Goal: Information Seeking & Learning: Learn about a topic

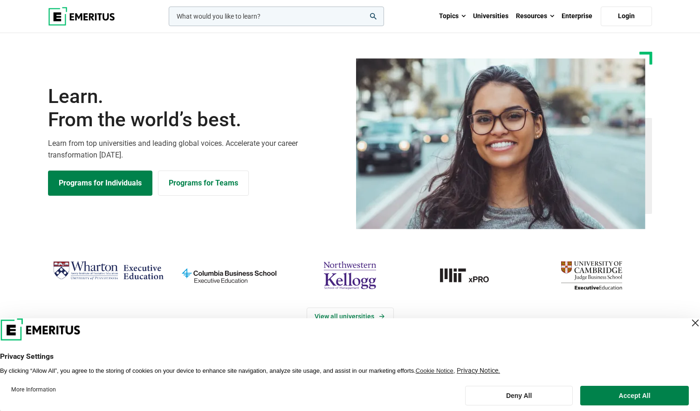
click at [244, 17] on input "woocommerce-product-search-field-0" at bounding box center [276, 17] width 215 height 20
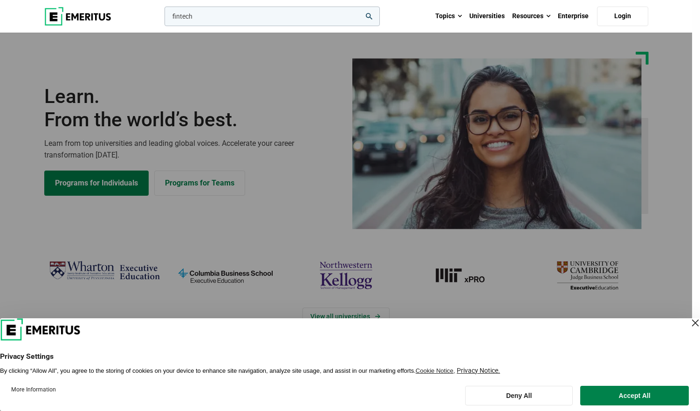
type input "fintech"
click at [163, 19] on button "search" at bounding box center [163, 19] width 0 height 0
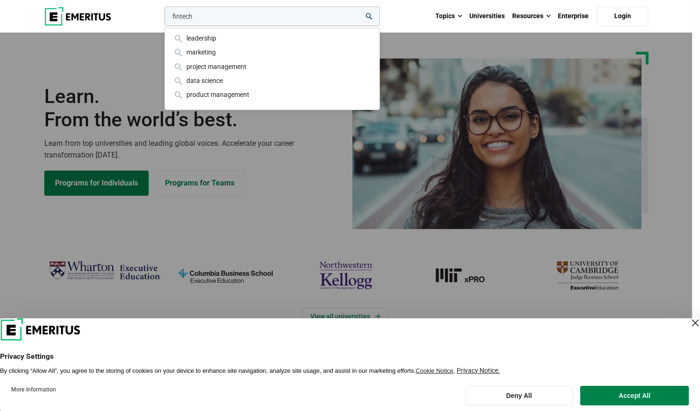
click at [372, 17] on icon "search" at bounding box center [369, 16] width 7 height 7
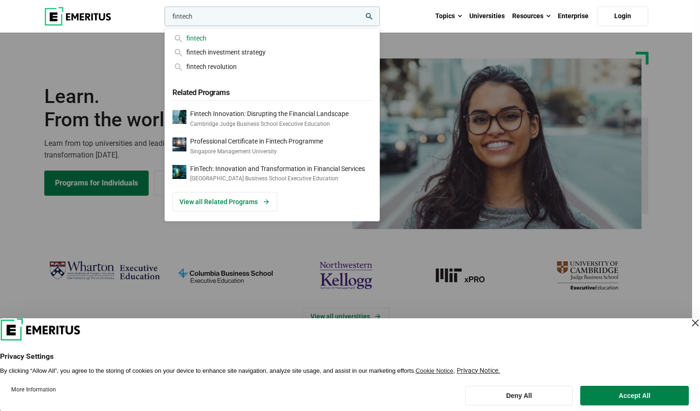
click at [190, 36] on div "fintech" at bounding box center [271, 38] width 199 height 10
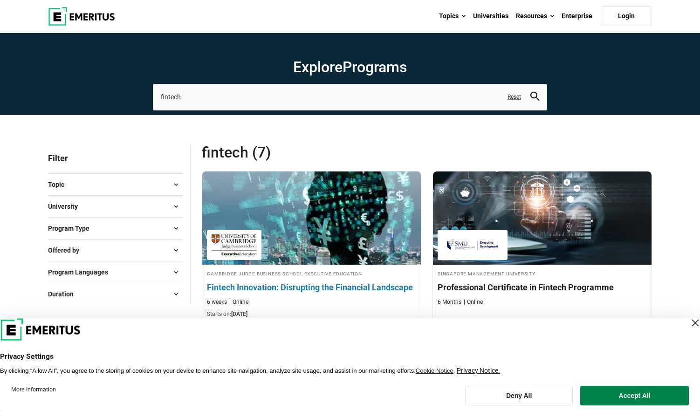
scroll to position [100, 0]
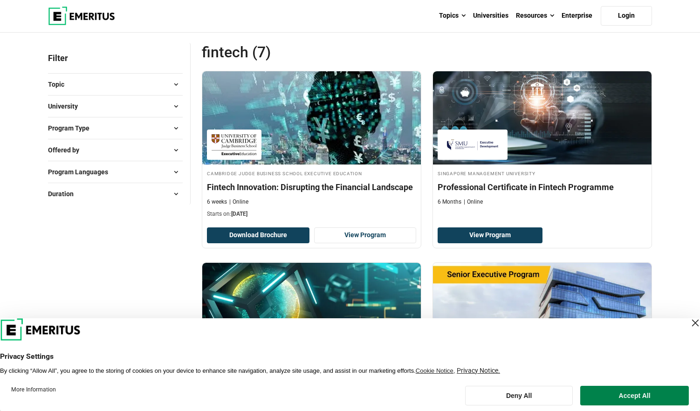
click at [689, 321] on div "Close Layer" at bounding box center [695, 322] width 13 height 13
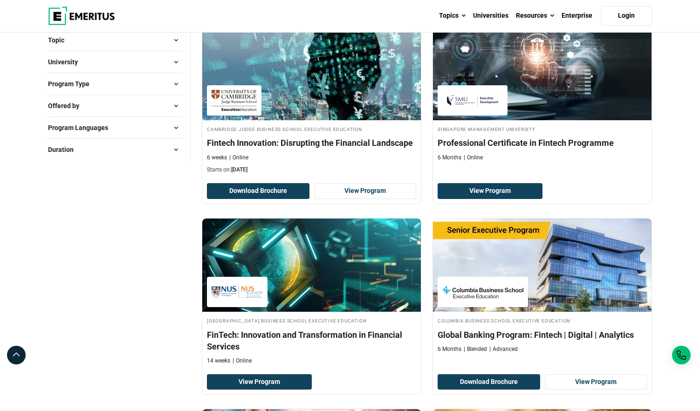
scroll to position [190, 0]
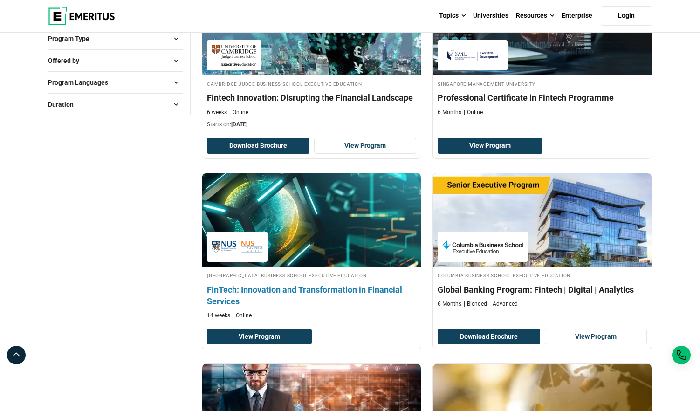
click at [373, 293] on h4 "FinTech: Innovation and Transformation in Financial Services" at bounding box center [311, 295] width 209 height 23
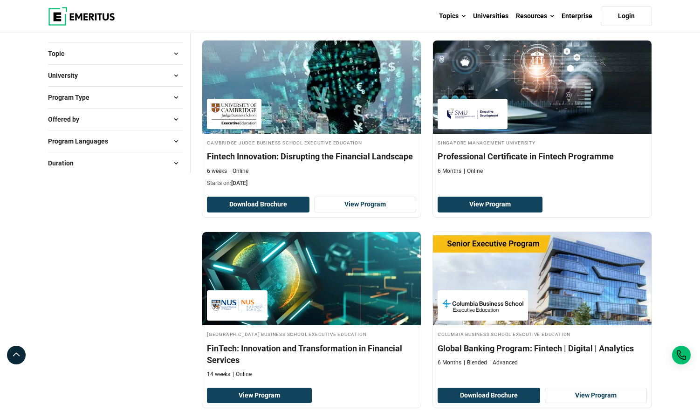
scroll to position [0, 0]
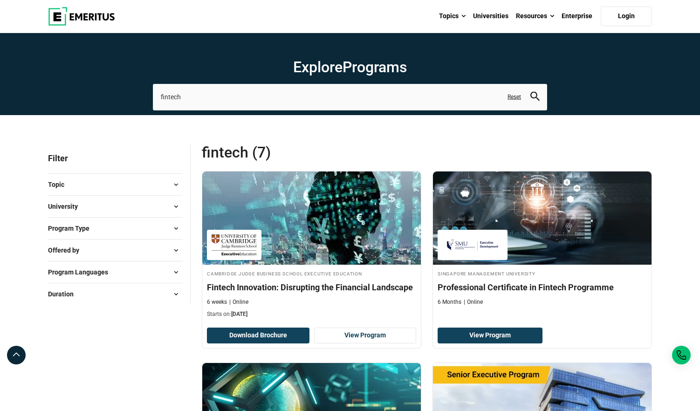
click at [149, 199] on div "University Cambridge Judge Business School Executive Education ( 1 ) Columbia B…" at bounding box center [115, 206] width 135 height 22
click at [170, 183] on span at bounding box center [176, 185] width 14 height 14
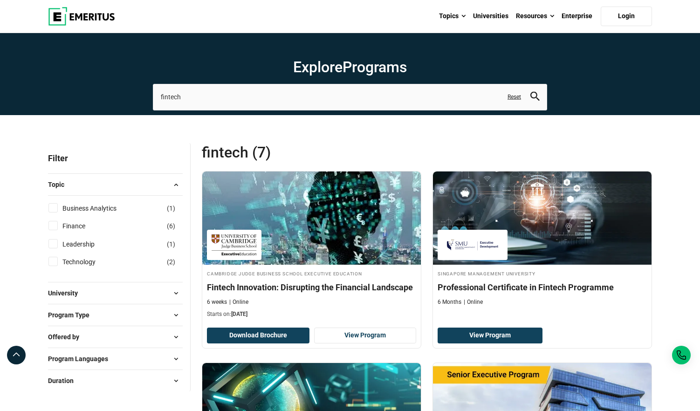
click at [136, 224] on div "Finance ( 6 )" at bounding box center [115, 226] width 135 height 10
click at [59, 227] on label "Finance ( 6 )" at bounding box center [82, 226] width 47 height 10
click at [58, 227] on input "Finance ( 6 )" at bounding box center [52, 225] width 9 height 9
checkbox input "true"
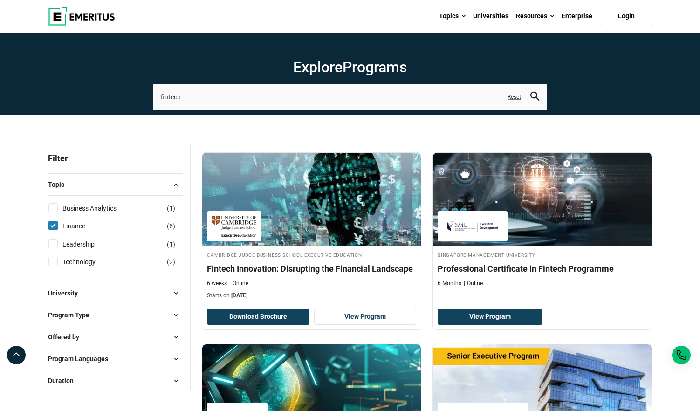
click at [54, 267] on li "Technology ( 2 )" at bounding box center [115, 262] width 135 height 18
click at [55, 262] on input "Technology ( 2 )" at bounding box center [52, 261] width 9 height 9
checkbox input "true"
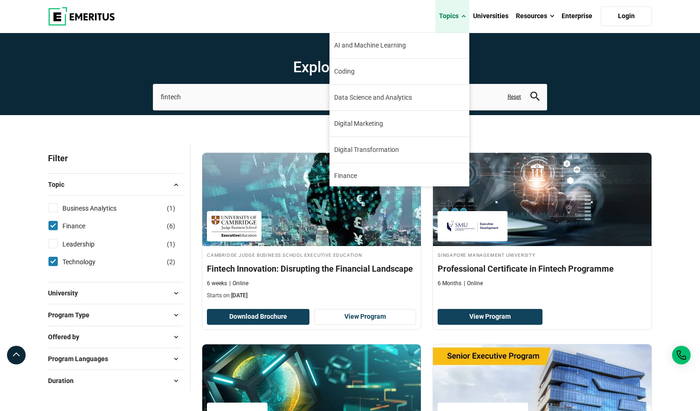
click at [449, 18] on link "Topics" at bounding box center [452, 16] width 34 height 33
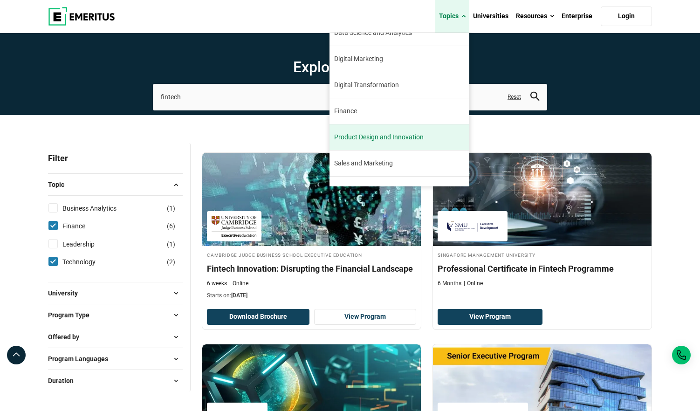
scroll to position [67, 0]
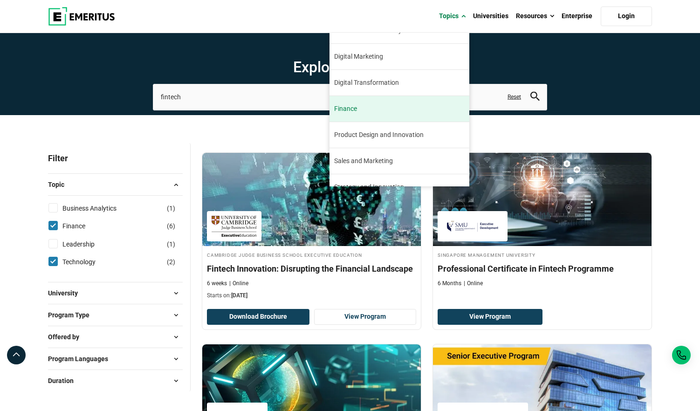
click at [358, 111] on link "Finance The finance industry has remained relatively stable through the turbule…" at bounding box center [400, 109] width 140 height 26
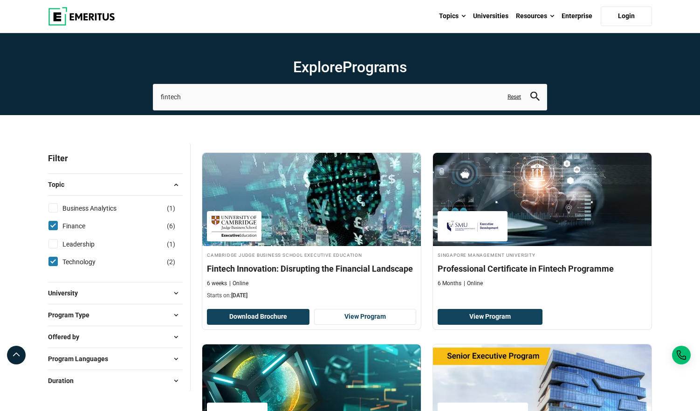
click at [96, 14] on img at bounding box center [81, 16] width 67 height 19
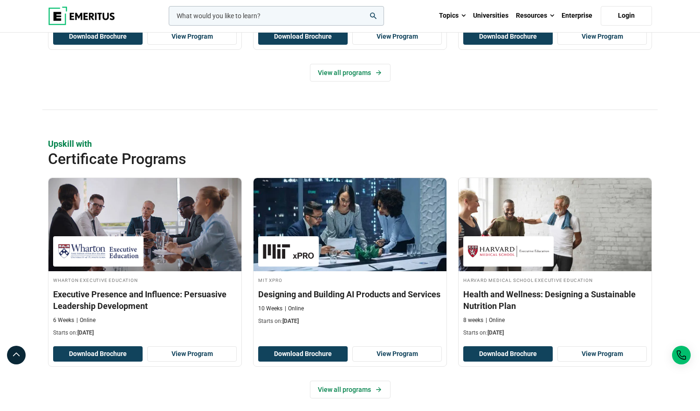
scroll to position [864, 0]
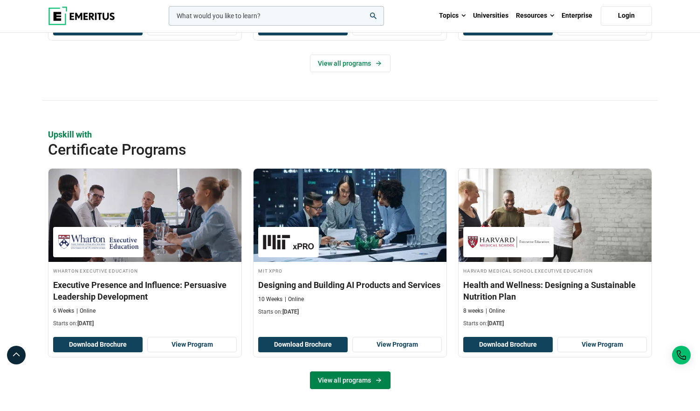
click at [353, 384] on link "View all programs" at bounding box center [350, 380] width 81 height 18
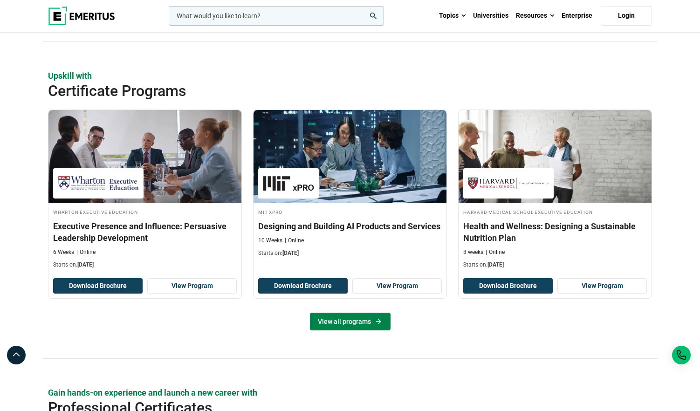
scroll to position [946, 0]
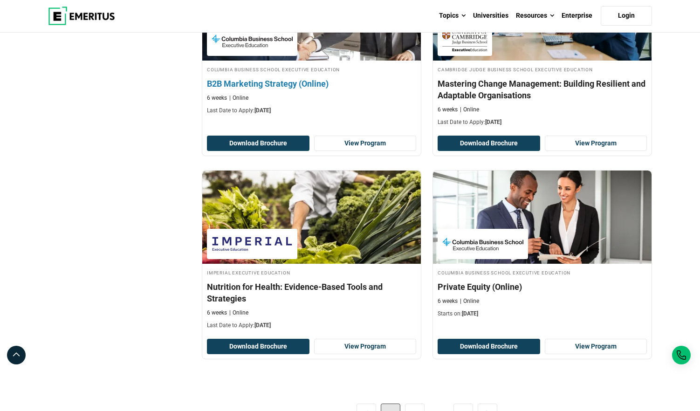
scroll to position [1958, 0]
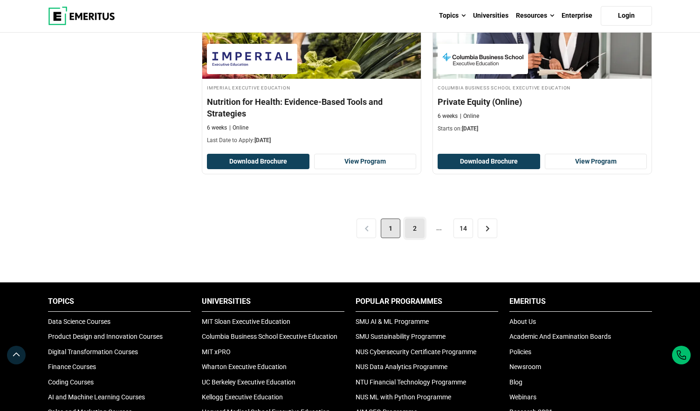
click at [417, 219] on link "2" at bounding box center [415, 229] width 20 height 20
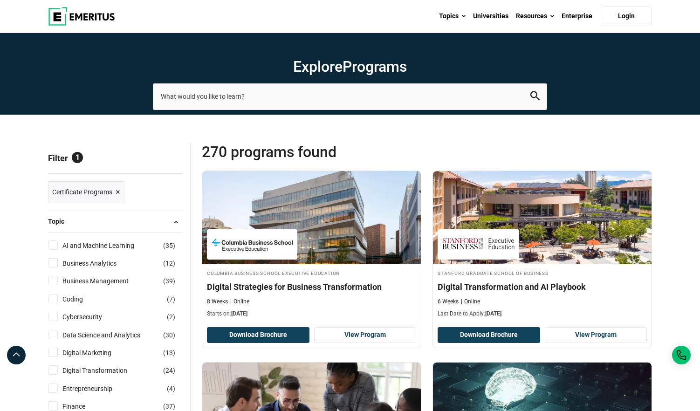
scroll to position [185, 0]
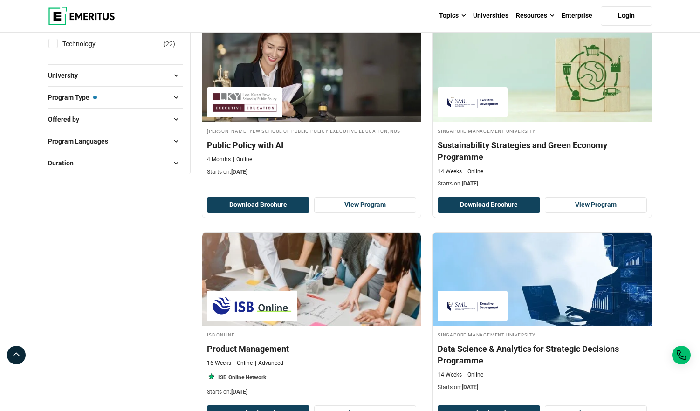
scroll to position [608, 0]
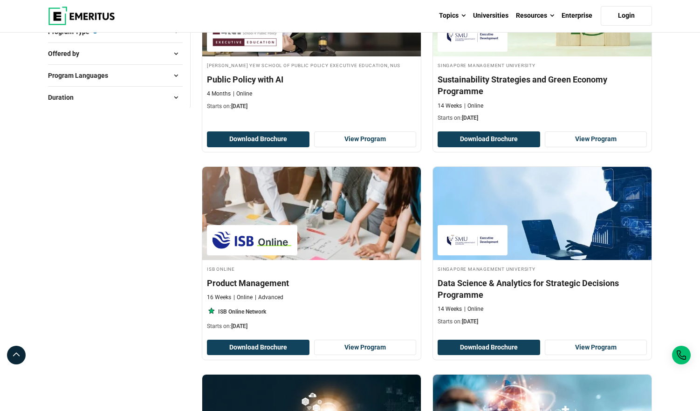
click at [127, 89] on div "Duration 10 Weeks ( 12 ) 11 Weeks ( 3 ) 12 Weeks ( 6 ) 13 Weeks ( 1 ) 14 Months…" at bounding box center [115, 97] width 135 height 22
click at [134, 98] on button "Duration" at bounding box center [115, 97] width 135 height 14
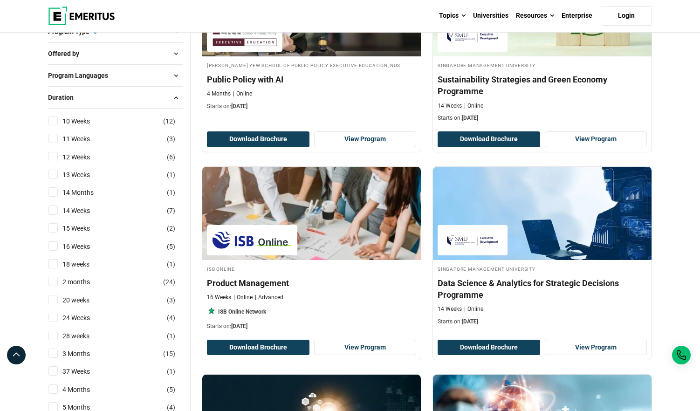
click at [57, 121] on input "10 Weeks ( 12 )" at bounding box center [52, 120] width 9 height 9
checkbox input "true"
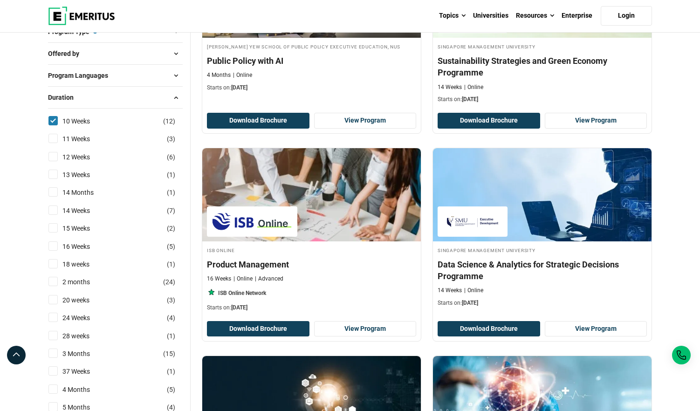
drag, startPoint x: 56, startPoint y: 141, endPoint x: 62, endPoint y: 151, distance: 11.0
click at [56, 141] on input "11 Weeks ( 3 )" at bounding box center [52, 138] width 9 height 9
checkbox input "true"
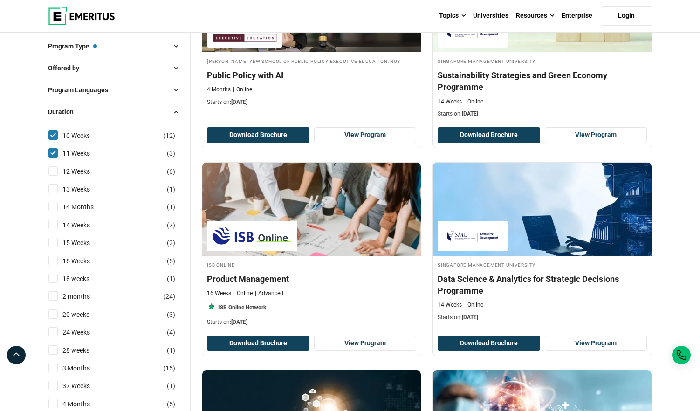
scroll to position [591, 0]
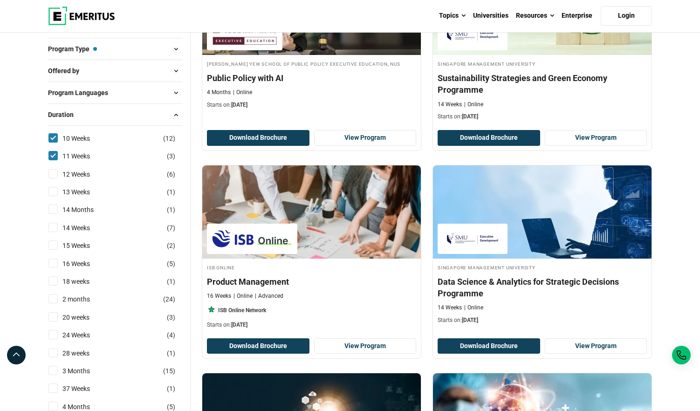
click at [121, 97] on button "Program Languages" at bounding box center [115, 93] width 135 height 14
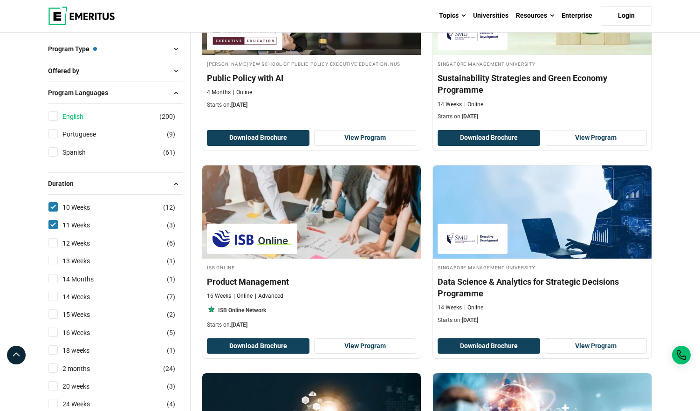
click at [89, 115] on link "English" at bounding box center [82, 116] width 40 height 10
checkbox input "true"
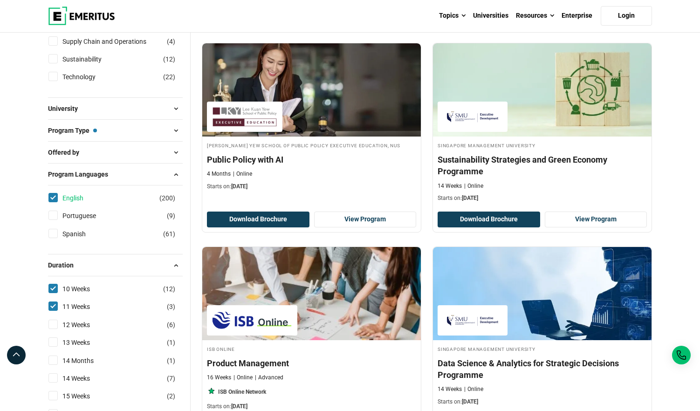
scroll to position [508, 0]
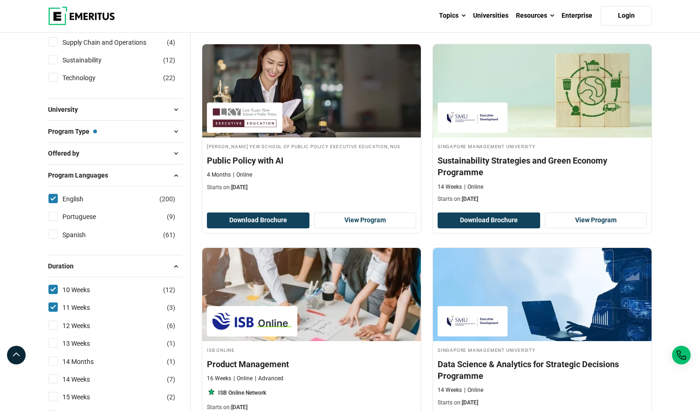
click at [103, 130] on button "Program Type — Certificate Programs" at bounding box center [115, 131] width 135 height 14
click at [178, 134] on span at bounding box center [176, 131] width 14 height 14
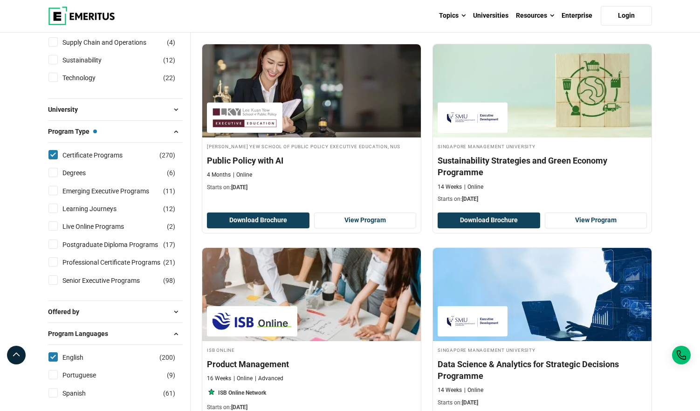
click at [178, 133] on span at bounding box center [176, 131] width 14 height 14
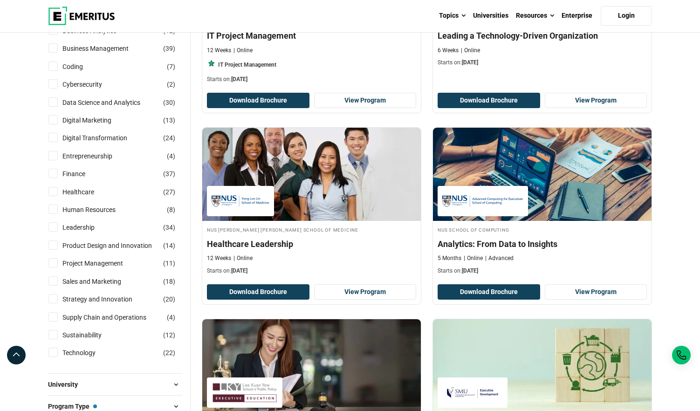
scroll to position [247, 0]
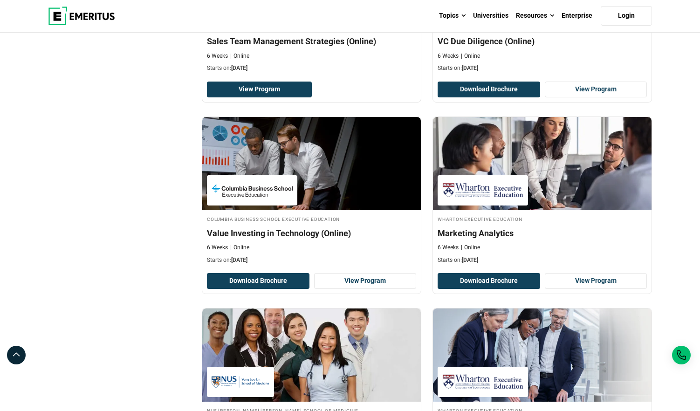
scroll to position [1894, 0]
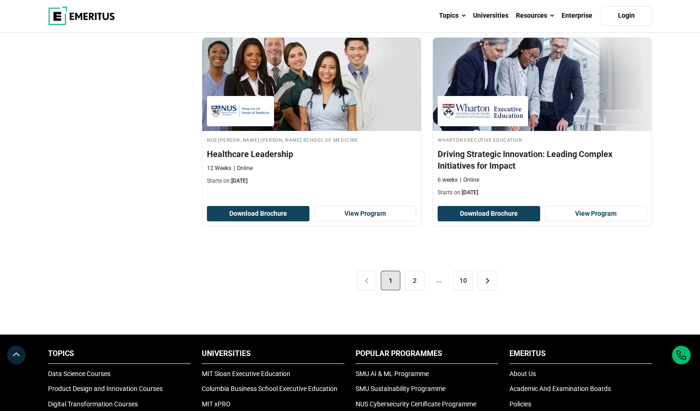
click at [402, 281] on div "< 1 2 ... 10 >" at bounding box center [427, 280] width 450 height 52
click at [414, 280] on link "2" at bounding box center [415, 281] width 20 height 20
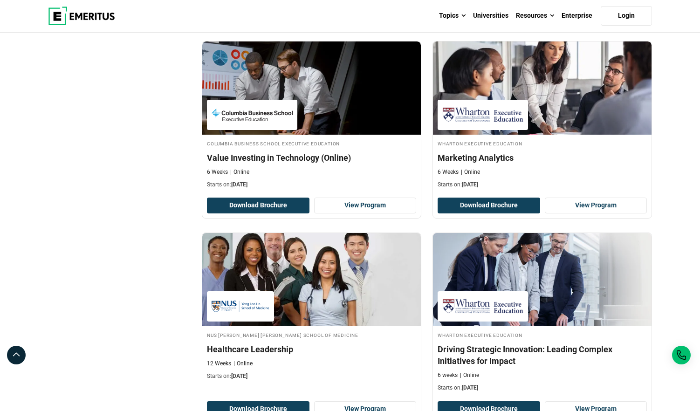
scroll to position [2168, 0]
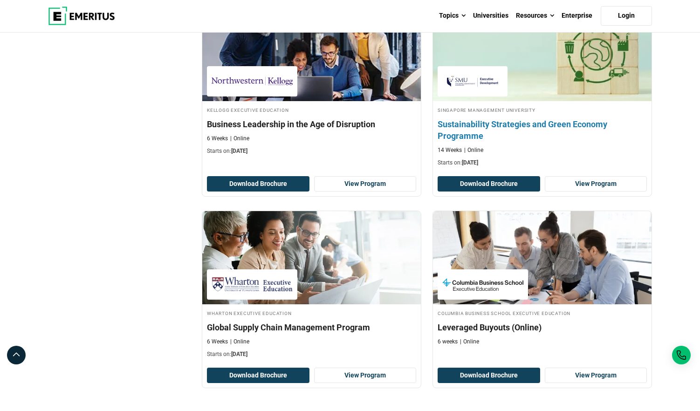
scroll to position [1785, 0]
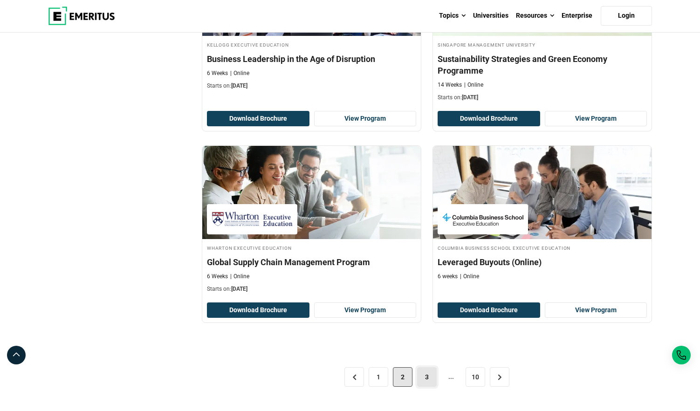
click at [427, 380] on link "3" at bounding box center [427, 377] width 20 height 20
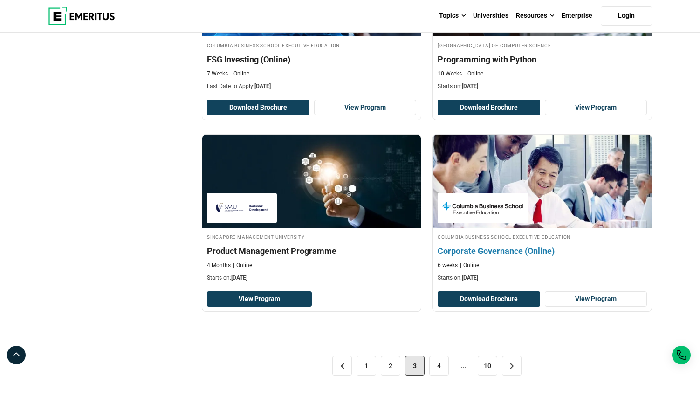
scroll to position [1828, 0]
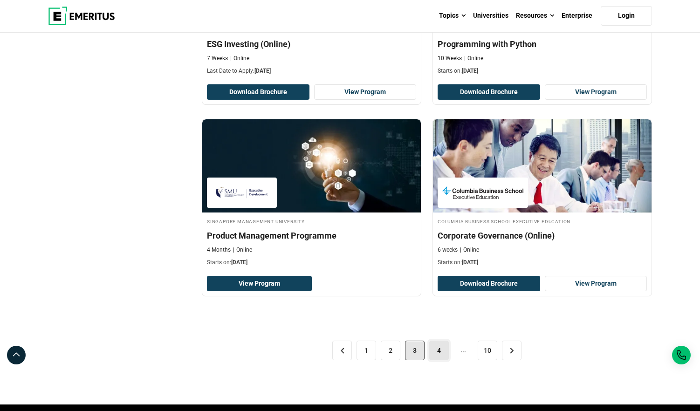
click at [442, 351] on link "4" at bounding box center [439, 351] width 20 height 20
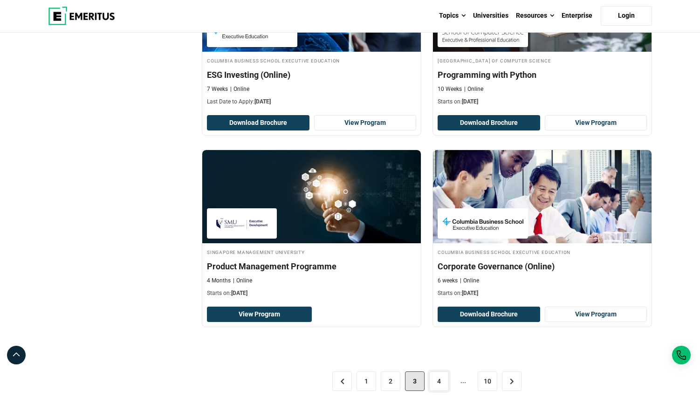
scroll to position [1848, 0]
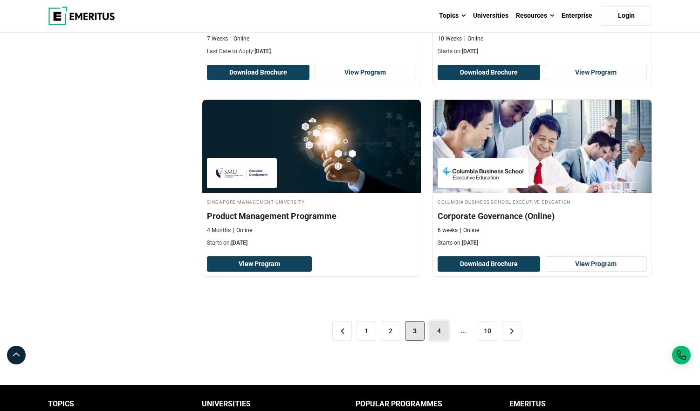
click at [446, 331] on link "4" at bounding box center [439, 331] width 20 height 20
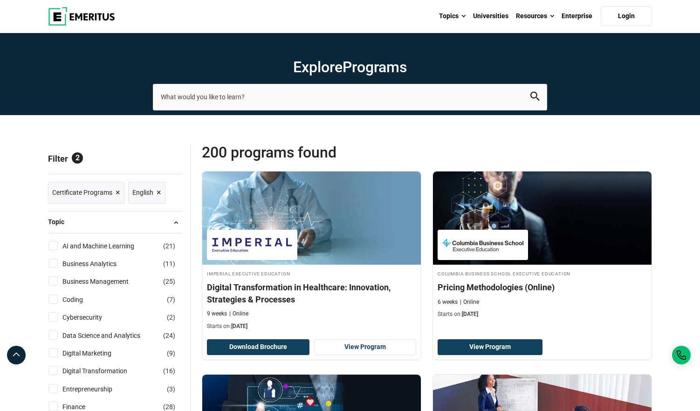
scroll to position [70, 0]
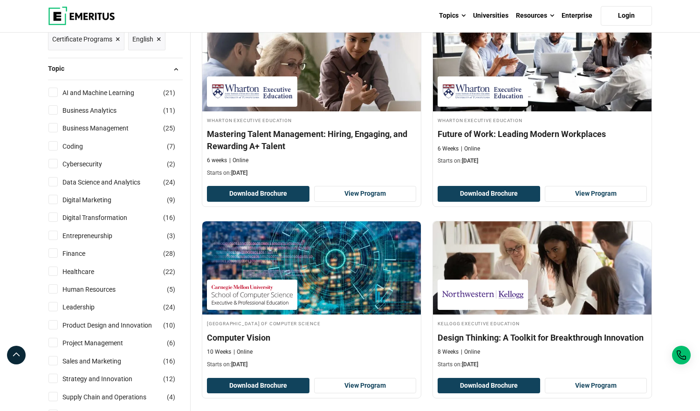
scroll to position [181, 0]
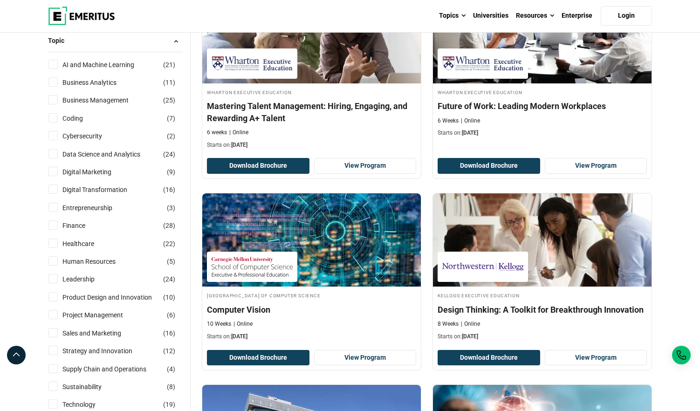
click at [54, 279] on input "Leadership ( 24 )" at bounding box center [52, 278] width 9 height 9
checkbox input "true"
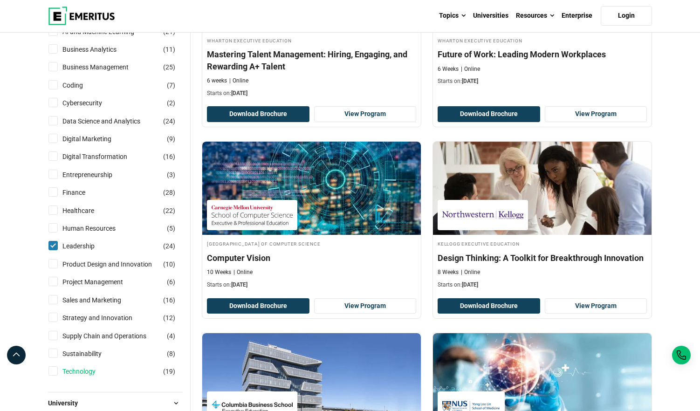
scroll to position [215, 0]
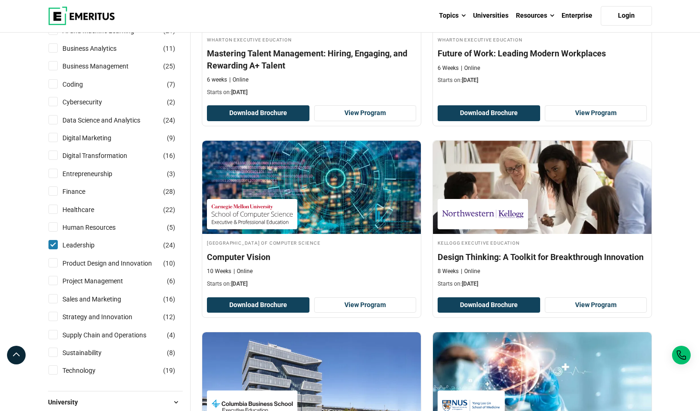
click at [49, 367] on input "Technology ( 19 )" at bounding box center [52, 369] width 9 height 9
checkbox input "true"
click at [55, 317] on input "Strategy and Innovation ( 12 )" at bounding box center [52, 316] width 9 height 9
checkbox input "true"
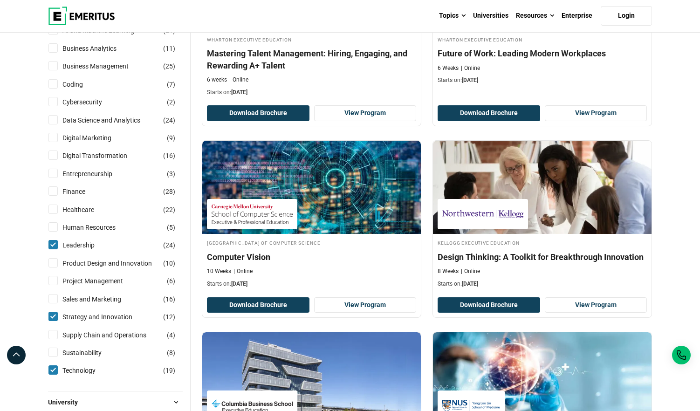
click at [55, 189] on input "Finance ( 28 )" at bounding box center [52, 190] width 9 height 9
checkbox input "true"
click at [57, 154] on input "Digital Transformation ( 16 )" at bounding box center [52, 155] width 9 height 9
checkbox input "true"
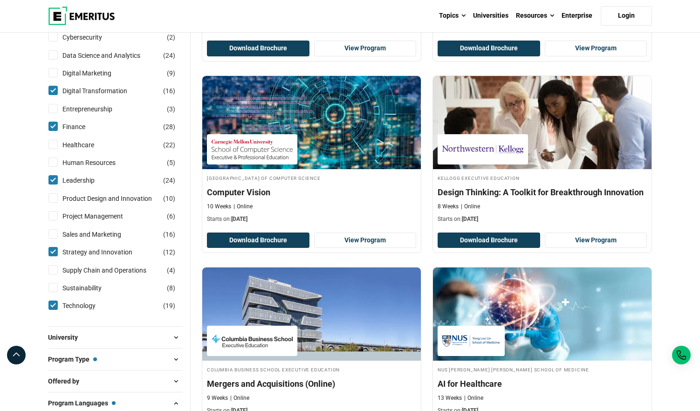
scroll to position [285, 0]
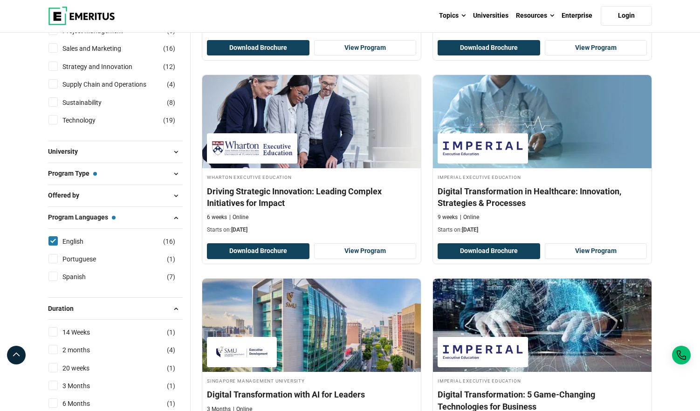
scroll to position [462, 0]
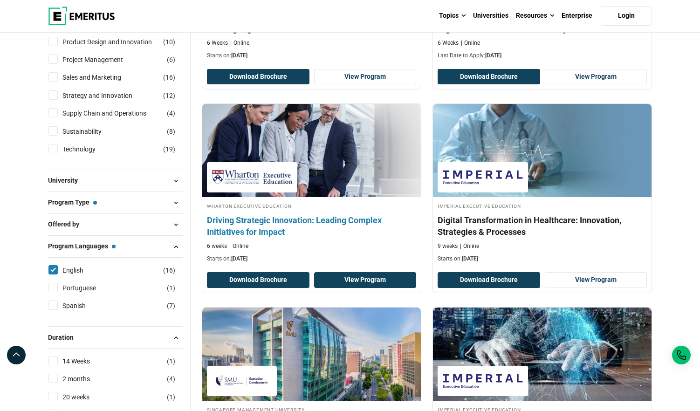
click at [332, 284] on link "View Program" at bounding box center [365, 280] width 103 height 16
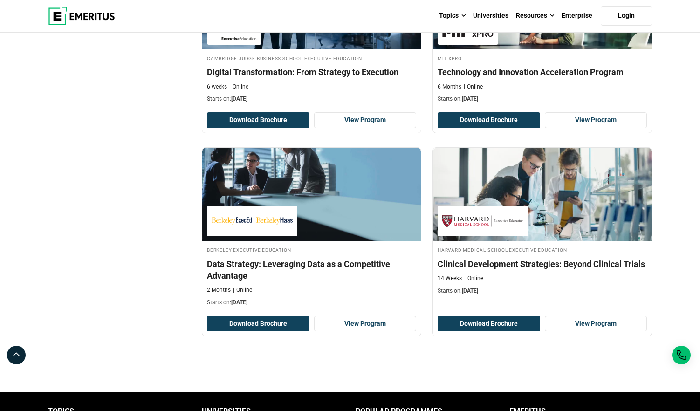
scroll to position [1452, 0]
